Goal: Transaction & Acquisition: Book appointment/travel/reservation

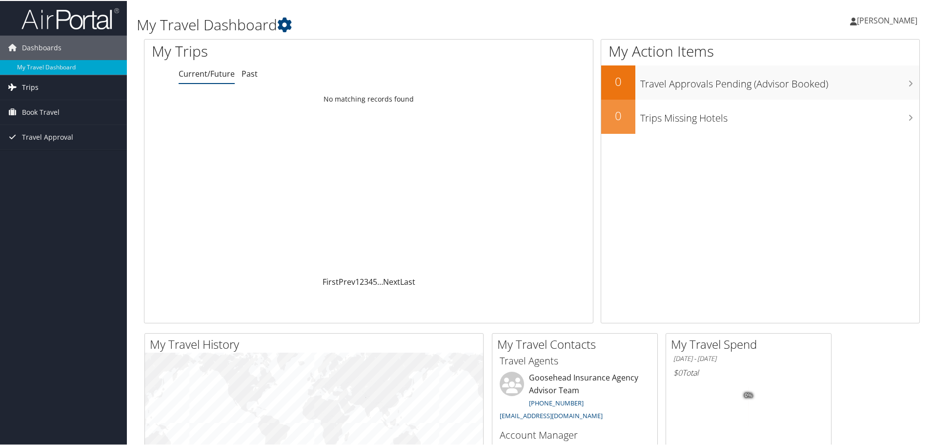
click at [50, 83] on link "Trips" at bounding box center [63, 86] width 127 height 24
click at [23, 85] on span "Trips" at bounding box center [30, 86] width 17 height 24
click at [31, 110] on span "Book Travel" at bounding box center [41, 111] width 38 height 24
click at [37, 89] on span "Trips" at bounding box center [30, 86] width 17 height 24
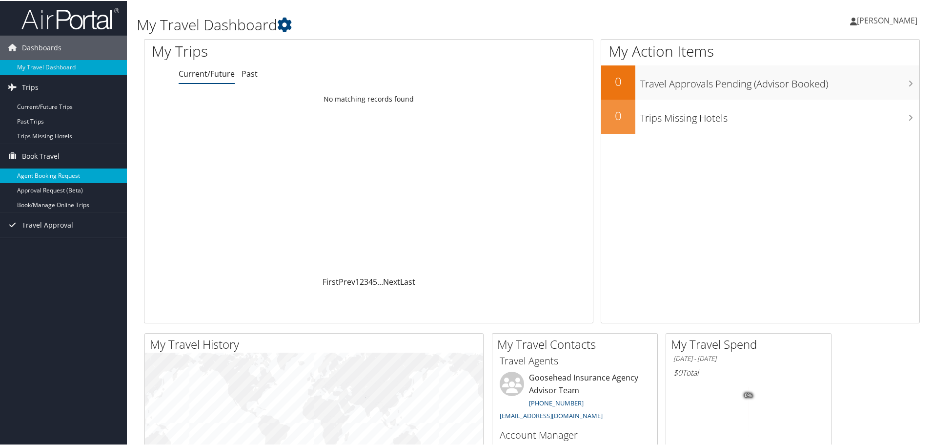
click at [48, 174] on link "Agent Booking Request" at bounding box center [63, 174] width 127 height 15
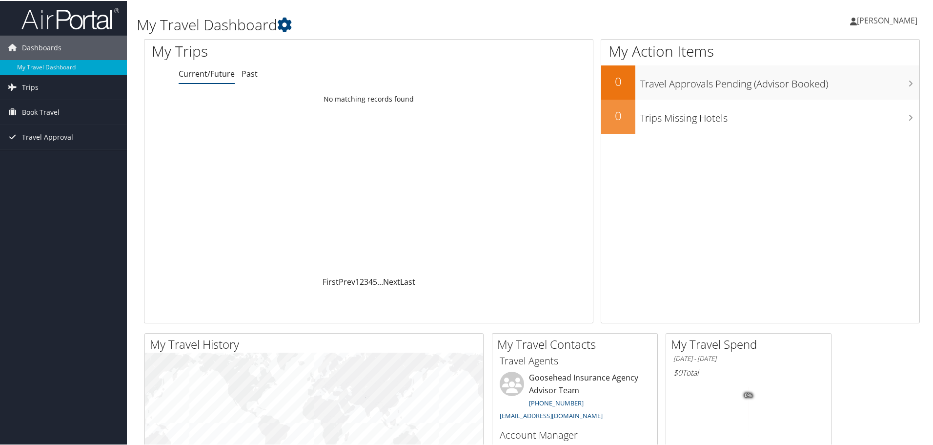
click at [397, 184] on div "Loading... No matching records found" at bounding box center [368, 181] width 448 height 185
click at [38, 79] on link "Trips" at bounding box center [63, 86] width 127 height 24
click at [49, 153] on span "Book Travel" at bounding box center [41, 155] width 38 height 24
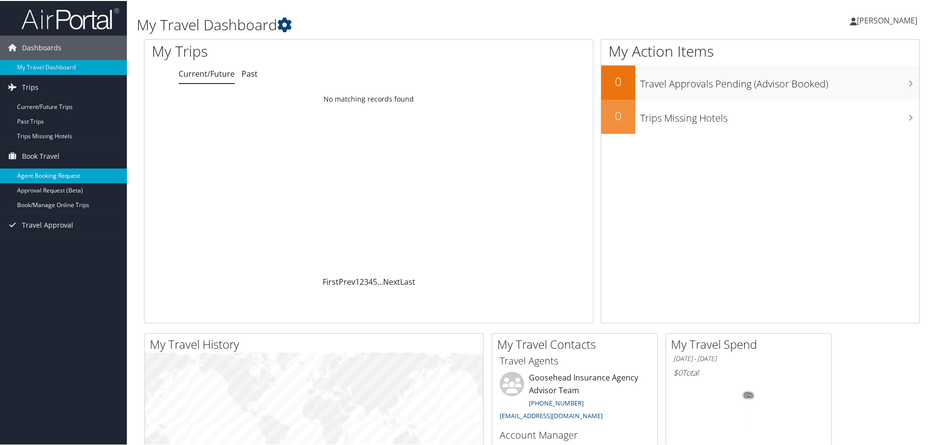
click at [53, 173] on link "Agent Booking Request" at bounding box center [63, 174] width 127 height 15
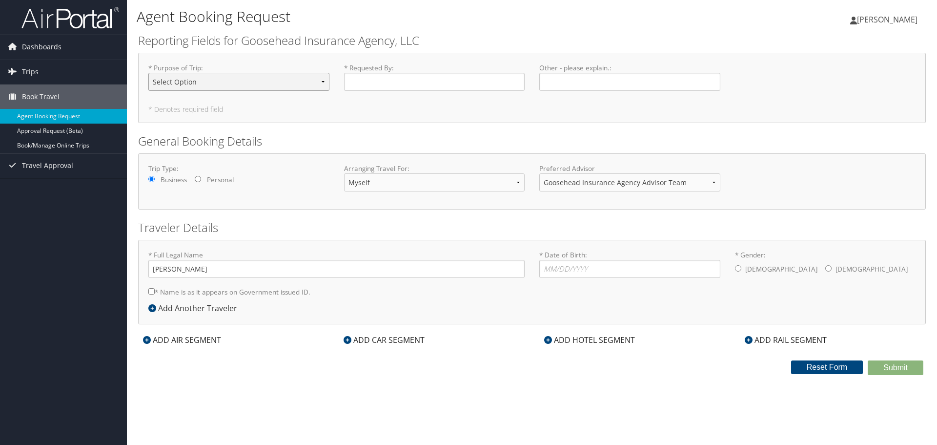
click at [254, 80] on select "Select Option Agency Site Visit - Support Campus Recruiting Visit Carrier Partn…" at bounding box center [238, 82] width 181 height 18
select select "Other"
click at [148, 73] on select "Select Option Agency Site Visit - Support Campus Recruiting Visit Carrier Partn…" at bounding box center [238, 82] width 181 height 18
click at [298, 111] on h5 "* Denotes required field" at bounding box center [531, 109] width 767 height 7
click at [351, 86] on input "* Requested By : Required" at bounding box center [434, 82] width 181 height 18
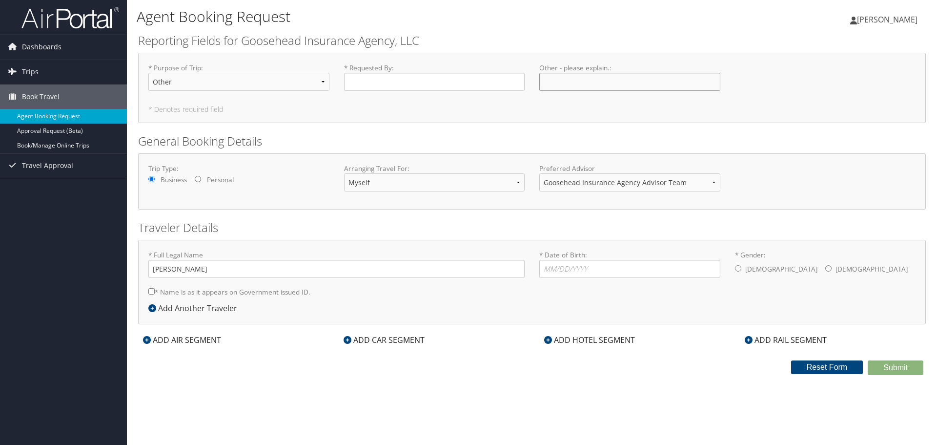
click at [599, 81] on input "Other - please explain. : Required" at bounding box center [629, 82] width 181 height 18
click at [492, 114] on div "* Purpose of Trip : Select Option Agency Site Visit - Support Campus Recruiting…" at bounding box center [532, 88] width 788 height 70
click at [337, 36] on h2 "Reporting Fields for Goosehead Insurance Agency, LLC" at bounding box center [532, 40] width 788 height 17
click at [517, 144] on h2 "General Booking Details" at bounding box center [532, 141] width 788 height 17
click at [56, 143] on link "Book/Manage Online Trips" at bounding box center [63, 145] width 127 height 15
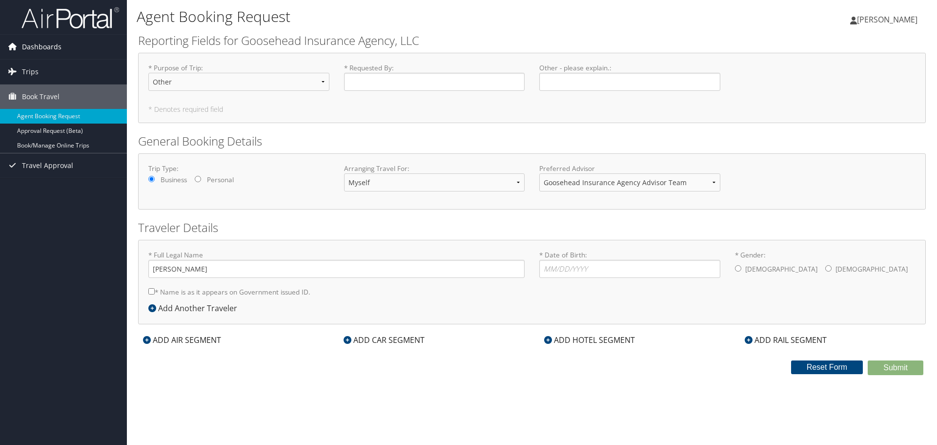
click at [40, 53] on span "Dashboards" at bounding box center [42, 47] width 40 height 24
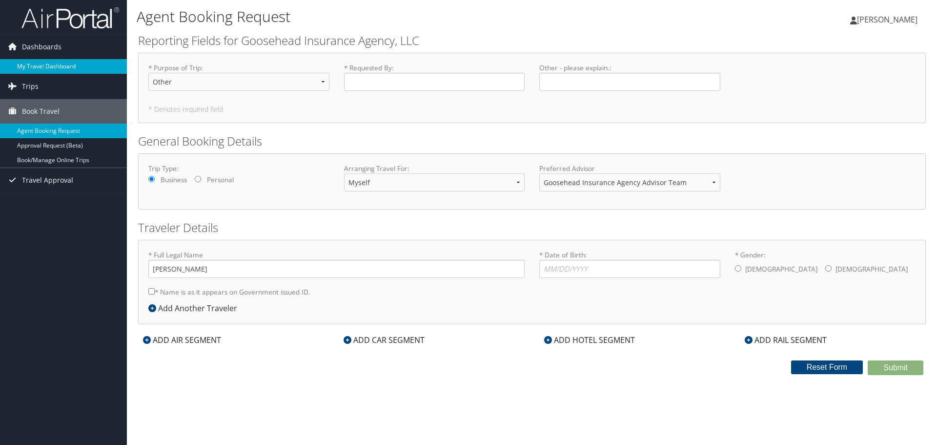
click at [44, 63] on link "My Travel Dashboard" at bounding box center [63, 66] width 127 height 15
